Goal: Information Seeking & Learning: Learn about a topic

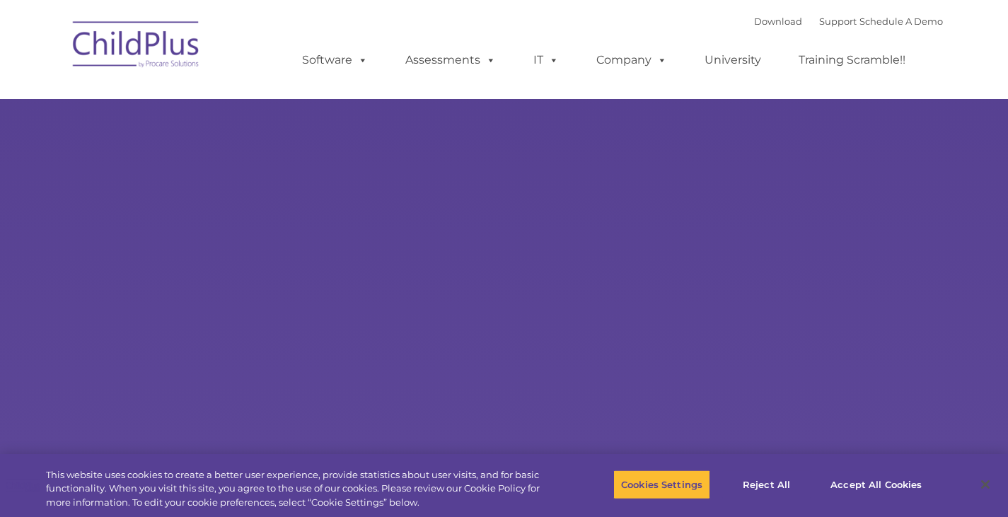
type input ""
select select "MEDIUM"
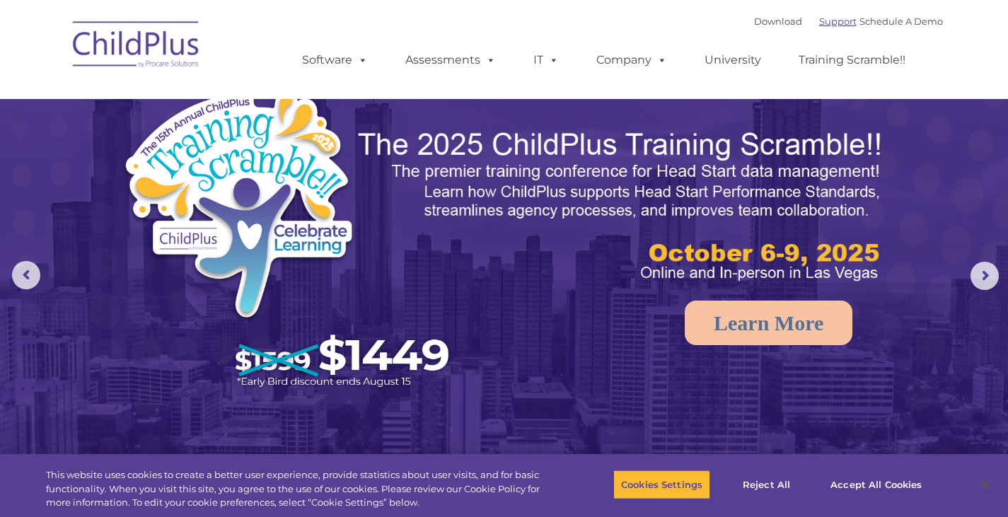
click at [819, 18] on link "Support" at bounding box center [837, 21] width 37 height 11
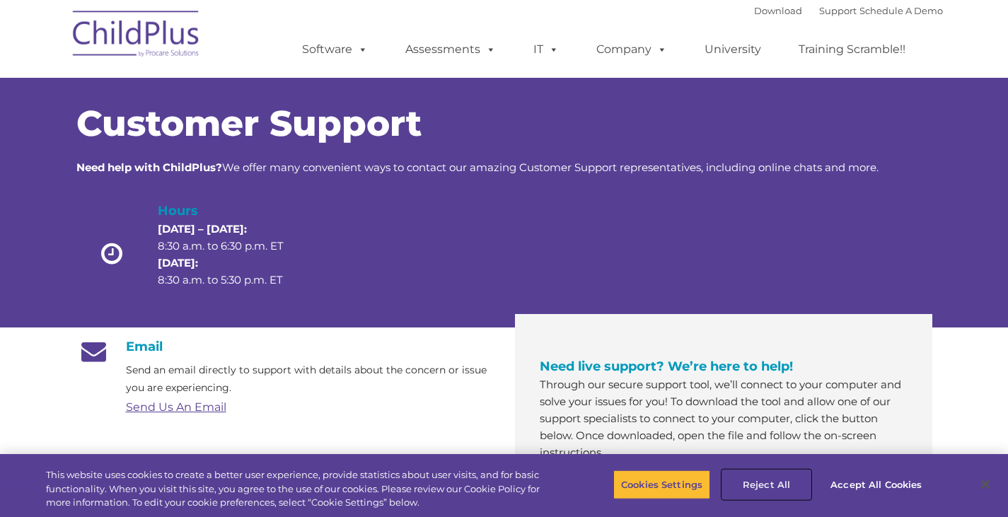
click at [745, 485] on button "Reject All" at bounding box center [766, 485] width 88 height 30
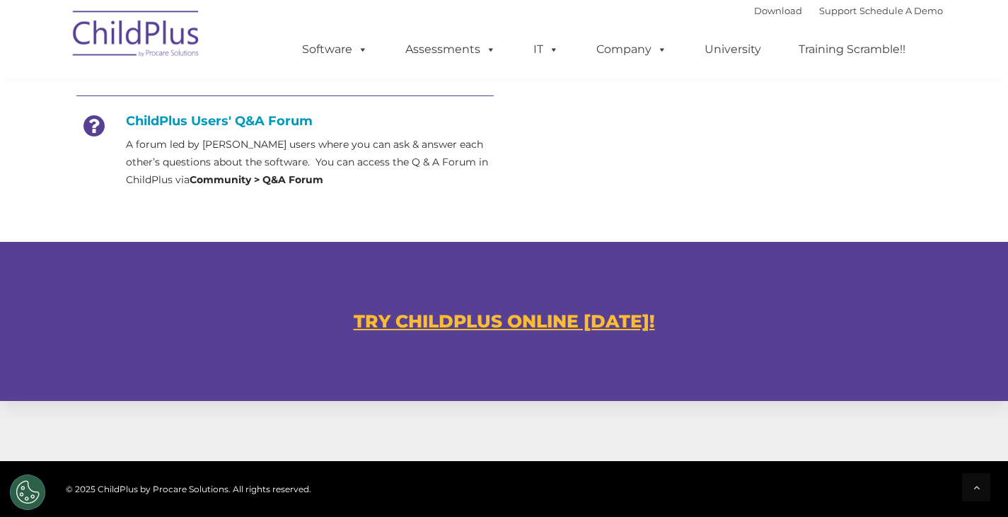
scroll to position [690, 0]
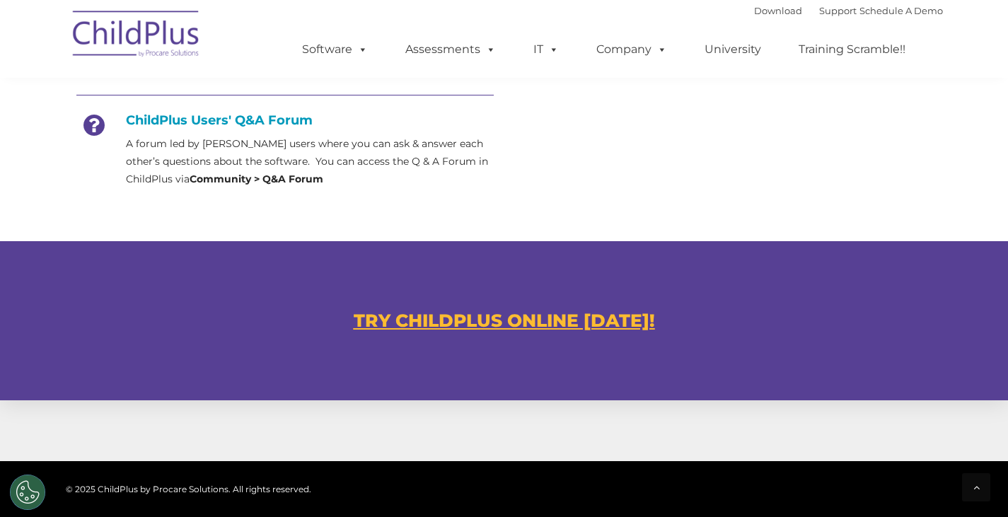
click at [583, 324] on u "TRY CHILDPLUS ONLINE [DATE]!" at bounding box center [504, 320] width 301 height 21
click at [552, 312] on u "TRY CHILDPLUS ONLINE [DATE]!" at bounding box center [504, 320] width 301 height 21
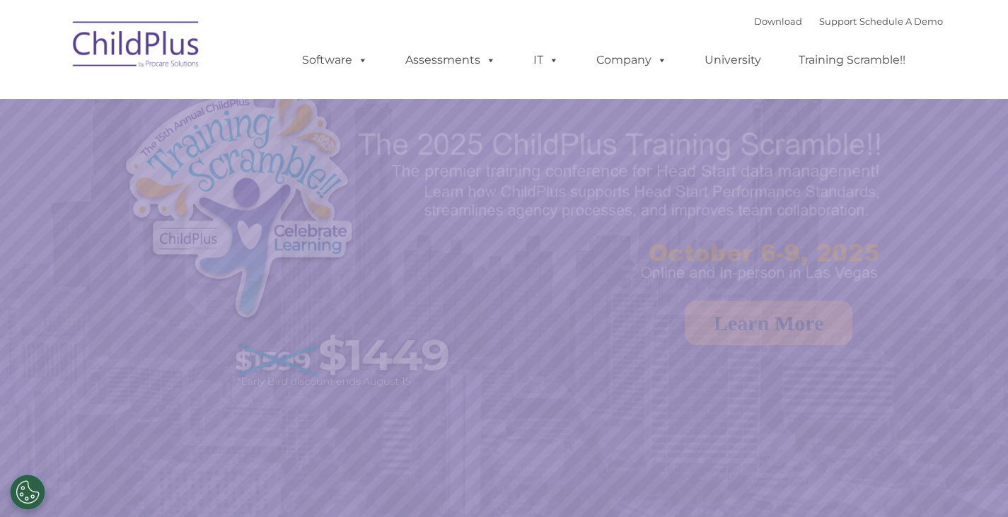
select select "MEDIUM"
